Goal: Task Accomplishment & Management: Manage account settings

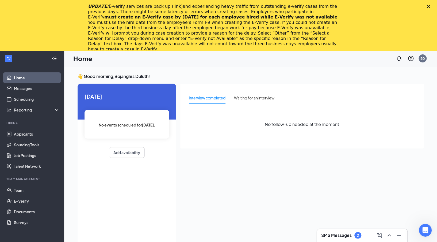
click at [430, 6] on polygon "Close" at bounding box center [428, 6] width 3 height 3
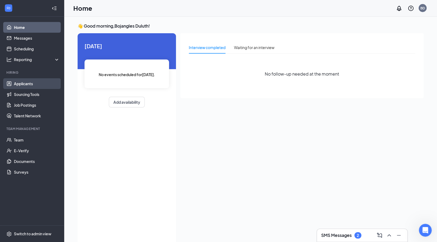
click at [37, 84] on link "Applicants" at bounding box center [37, 83] width 46 height 11
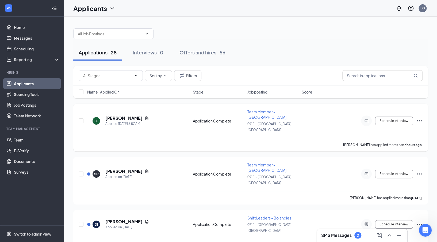
click at [421, 120] on icon "Ellipses" at bounding box center [419, 120] width 5 height 1
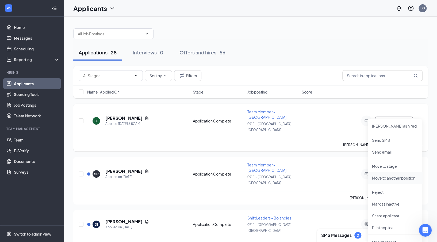
click at [401, 177] on p "Move to another position" at bounding box center [395, 177] width 46 height 5
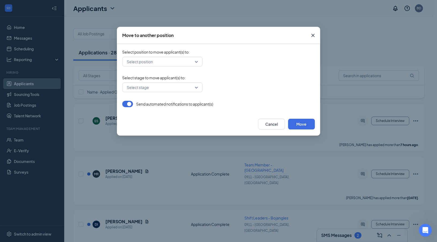
click at [158, 60] on input "search" at bounding box center [160, 61] width 70 height 9
click at [283, 124] on button "Cancel" at bounding box center [271, 124] width 27 height 11
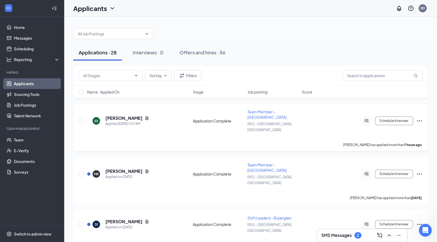
click at [419, 117] on icon "Ellipses" at bounding box center [419, 120] width 6 height 6
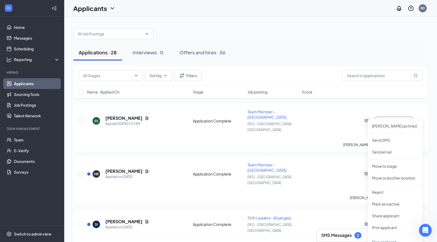
click at [387, 100] on div "Sort by Filters Name · Applied On Stage Job posting Score" at bounding box center [250, 85] width 355 height 38
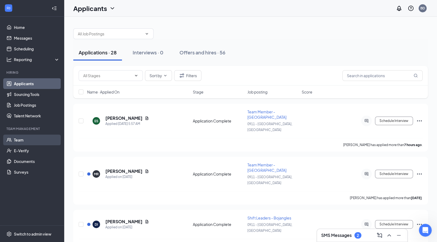
click at [47, 138] on link "Team" at bounding box center [37, 139] width 46 height 11
